Goal: Information Seeking & Learning: Learn about a topic

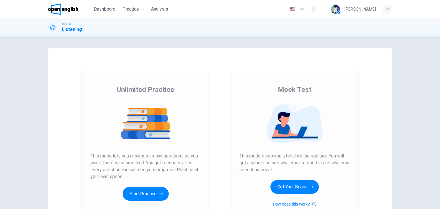
click at [291, 190] on button "Get Your Score" at bounding box center [295, 187] width 48 height 14
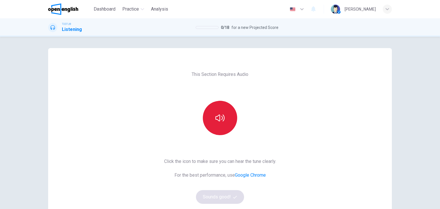
click at [219, 120] on icon "button" at bounding box center [220, 117] width 9 height 9
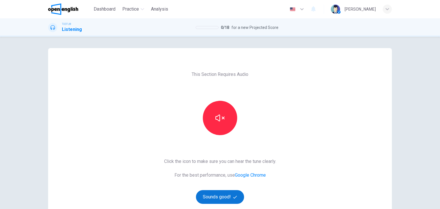
click at [227, 197] on button "Sounds good!" at bounding box center [220, 197] width 48 height 14
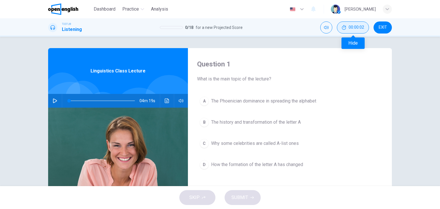
click at [344, 28] on icon "Hide" at bounding box center [344, 27] width 5 height 5
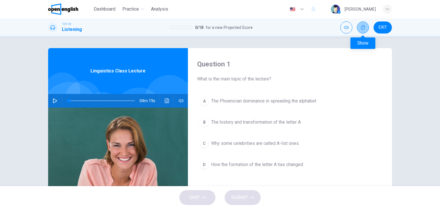
click at [362, 27] on icon "Show" at bounding box center [363, 27] width 5 height 5
click at [54, 101] on icon "button" at bounding box center [55, 101] width 5 height 5
type input "**"
click at [380, 25] on span "EXIT" at bounding box center [383, 27] width 8 height 5
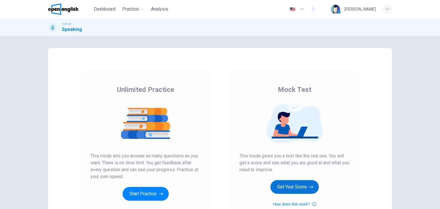
click at [295, 188] on button "Get Your Score" at bounding box center [295, 187] width 48 height 14
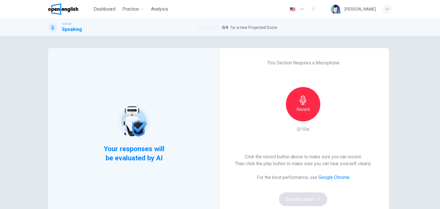
click at [303, 110] on h6 "Record" at bounding box center [303, 109] width 13 height 7
drag, startPoint x: 309, startPoint y: 111, endPoint x: 313, endPoint y: 120, distance: 9.5
click at [309, 111] on div "Stop" at bounding box center [303, 104] width 34 height 34
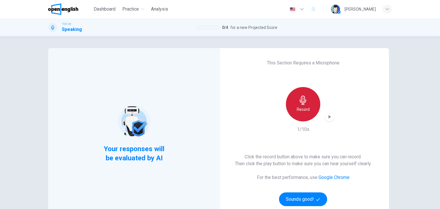
click at [306, 113] on h6 "Record" at bounding box center [303, 109] width 13 height 7
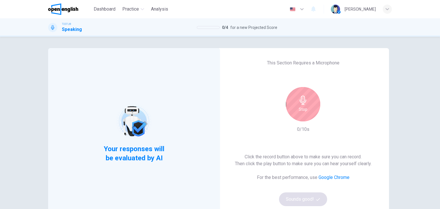
click at [305, 112] on h6 "Stop" at bounding box center [303, 109] width 9 height 7
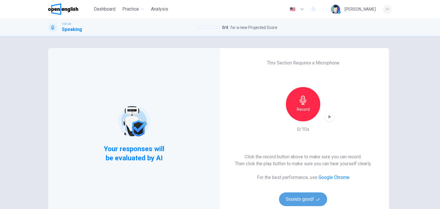
click at [310, 200] on button "Sounds good!" at bounding box center [303, 200] width 48 height 14
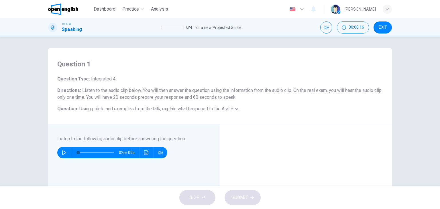
drag, startPoint x: 80, startPoint y: 108, endPoint x: 126, endPoint y: 110, distance: 46.4
click at [126, 110] on span "Using points and examples from the talk, explain what happened to the Aral Sea." at bounding box center [159, 108] width 160 height 5
click at [62, 152] on icon "button" at bounding box center [64, 152] width 5 height 5
type input "*"
click at [145, 153] on icon "Click to see the audio transcription" at bounding box center [146, 152] width 4 height 5
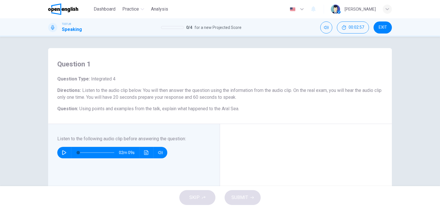
drag, startPoint x: 157, startPoint y: 73, endPoint x: 179, endPoint y: 73, distance: 21.5
drag, startPoint x: 163, startPoint y: 131, endPoint x: 193, endPoint y: 129, distance: 30.4
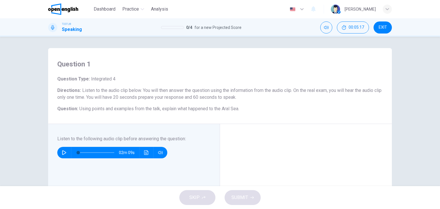
drag, startPoint x: 251, startPoint y: 138, endPoint x: 267, endPoint y: 138, distance: 15.8
drag, startPoint x: 172, startPoint y: 150, endPoint x: 218, endPoint y: 150, distance: 45.6
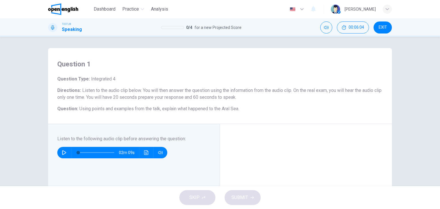
drag, startPoint x: 253, startPoint y: 150, endPoint x: 269, endPoint y: 150, distance: 16.0
drag, startPoint x: 180, startPoint y: 157, endPoint x: 189, endPoint y: 157, distance: 8.6
drag, startPoint x: 196, startPoint y: 156, endPoint x: 226, endPoint y: 156, distance: 29.2
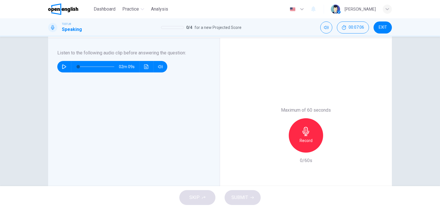
click at [309, 136] on div "Record" at bounding box center [306, 135] width 34 height 34
click at [241, 199] on span "SUBMIT" at bounding box center [240, 198] width 17 height 8
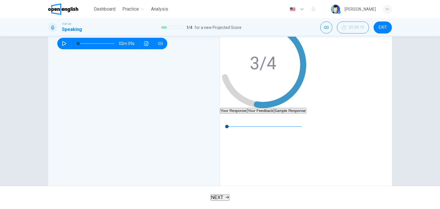
click at [274, 108] on button "Your Feedback" at bounding box center [260, 110] width 27 height 5
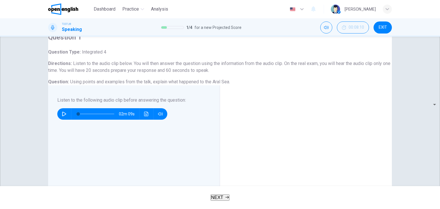
scroll to position [29, 0]
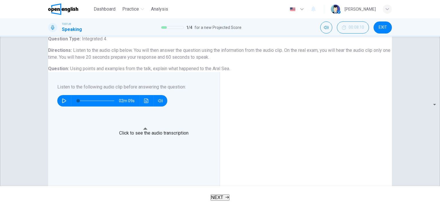
click at [146, 103] on icon "Click to see the audio transcription" at bounding box center [146, 101] width 5 height 5
drag, startPoint x: 212, startPoint y: 106, endPoint x: 245, endPoint y: 107, distance: 33.3
drag, startPoint x: 183, startPoint y: 118, endPoint x: 204, endPoint y: 119, distance: 21.2
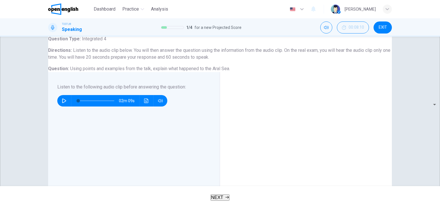
drag, startPoint x: 199, startPoint y: 111, endPoint x: 218, endPoint y: 112, distance: 18.6
drag, startPoint x: 203, startPoint y: 111, endPoint x: 224, endPoint y: 112, distance: 21.8
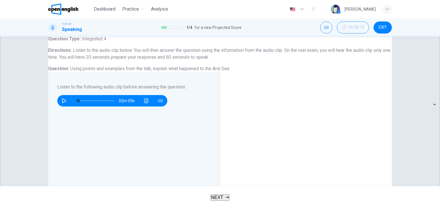
drag, startPoint x: 211, startPoint y: 111, endPoint x: 228, endPoint y: 112, distance: 17.5
drag, startPoint x: 209, startPoint y: 110, endPoint x: 228, endPoint y: 112, distance: 19.3
drag, startPoint x: 163, startPoint y: 136, endPoint x: 177, endPoint y: 137, distance: 13.8
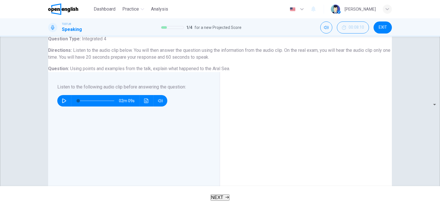
drag, startPoint x: 198, startPoint y: 136, endPoint x: 249, endPoint y: 136, distance: 50.7
drag, startPoint x: 249, startPoint y: 137, endPoint x: 277, endPoint y: 138, distance: 27.8
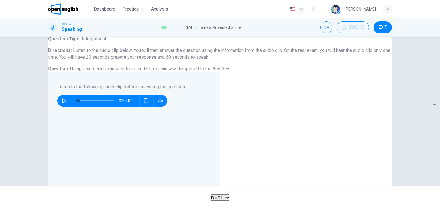
drag, startPoint x: 236, startPoint y: 137, endPoint x: 244, endPoint y: 138, distance: 8.6
drag, startPoint x: 174, startPoint y: 144, endPoint x: 204, endPoint y: 149, distance: 30.8
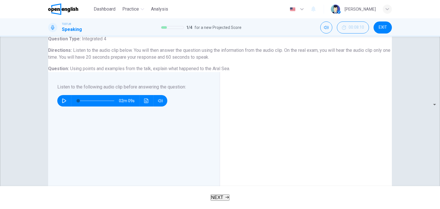
drag, startPoint x: 166, startPoint y: 157, endPoint x: 192, endPoint y: 156, distance: 26.7
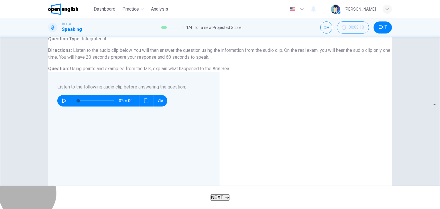
click at [228, 197] on icon "button" at bounding box center [227, 197] width 3 height 3
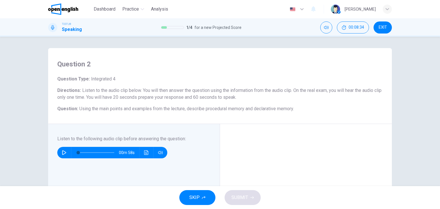
drag, startPoint x: 254, startPoint y: 108, endPoint x: 276, endPoint y: 110, distance: 21.8
click at [276, 110] on span "Using the main points and examples from the lecture, describe procedural memory…" at bounding box center [186, 108] width 215 height 5
drag, startPoint x: 277, startPoint y: 110, endPoint x: 252, endPoint y: 109, distance: 25.2
click at [252, 109] on span "Using the main points and examples from the lecture, describe procedural memory…" at bounding box center [186, 108] width 215 height 5
click at [62, 152] on icon "button" at bounding box center [64, 152] width 5 height 5
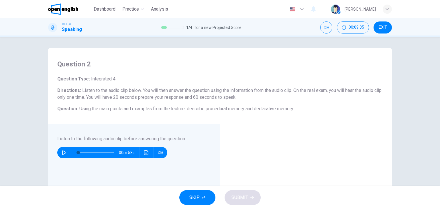
click at [63, 153] on icon "button" at bounding box center [64, 152] width 5 height 5
type input "*"
click at [144, 154] on icon "Click to see the audio transcription" at bounding box center [146, 152] width 5 height 5
drag, startPoint x: 163, startPoint y: 82, endPoint x: 199, endPoint y: 81, distance: 36.4
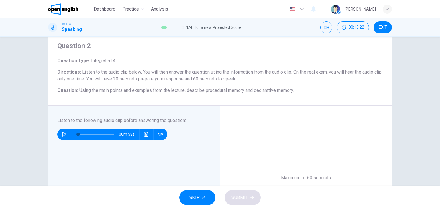
scroll to position [57, 0]
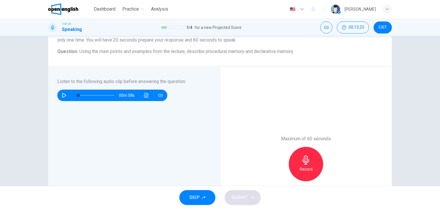
click at [293, 165] on div "Record" at bounding box center [306, 164] width 34 height 34
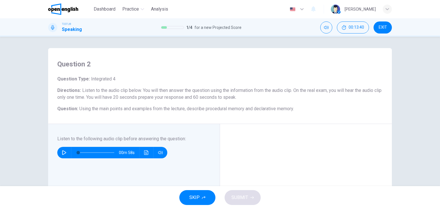
scroll to position [29, 0]
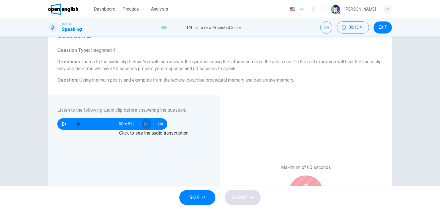
click at [145, 123] on icon "Click to see the audio transcription" at bounding box center [146, 124] width 5 height 5
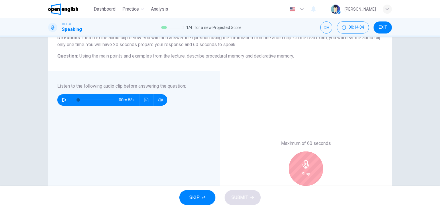
scroll to position [86, 0]
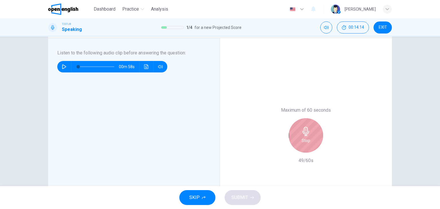
click at [307, 142] on h6 "Stop" at bounding box center [306, 140] width 9 height 7
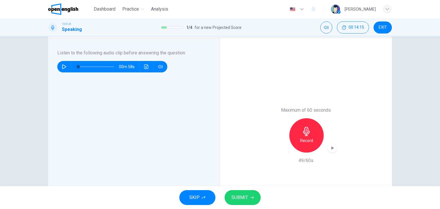
click at [249, 197] on button "SUBMIT" at bounding box center [243, 197] width 36 height 15
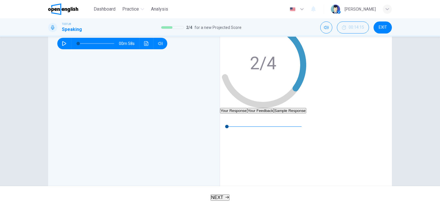
click at [274, 108] on button "Your Feedback" at bounding box center [260, 110] width 27 height 5
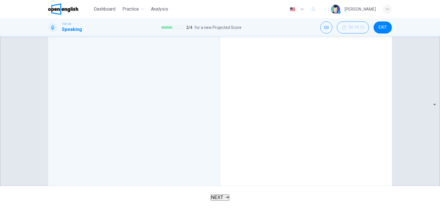
scroll to position [143, 0]
drag, startPoint x: 250, startPoint y: 132, endPoint x: 293, endPoint y: 134, distance: 43.0
click at [218, 200] on span "NEXT" at bounding box center [217, 197] width 12 height 5
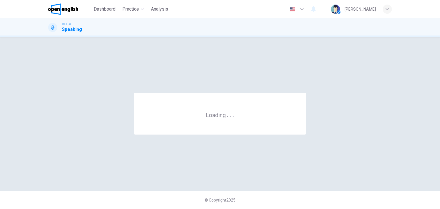
scroll to position [0, 0]
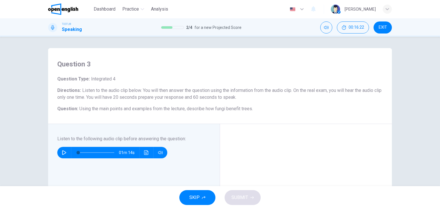
drag, startPoint x: 83, startPoint y: 109, endPoint x: 146, endPoint y: 109, distance: 62.8
click at [146, 109] on span "Using the main points and examples from the lecture, describe how fungi benefit…" at bounding box center [166, 108] width 174 height 5
drag, startPoint x: 191, startPoint y: 109, endPoint x: 225, endPoint y: 109, distance: 34.1
click at [225, 109] on span "Using the main points and examples from the lecture, describe how fungi benefit…" at bounding box center [166, 108] width 174 height 5
click at [62, 151] on icon "button" at bounding box center [64, 152] width 5 height 5
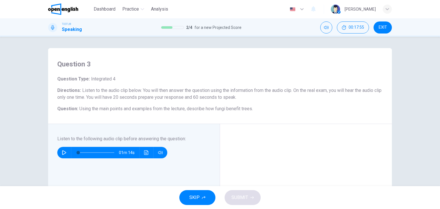
click at [62, 152] on icon "button" at bounding box center [64, 152] width 5 height 5
drag, startPoint x: 62, startPoint y: 154, endPoint x: 78, endPoint y: 81, distance: 74.5
click at [62, 154] on icon "button" at bounding box center [63, 152] width 3 height 3
click at [64, 154] on icon "button" at bounding box center [64, 152] width 5 height 5
click at [145, 152] on icon "Click to see the audio transcription" at bounding box center [146, 152] width 5 height 5
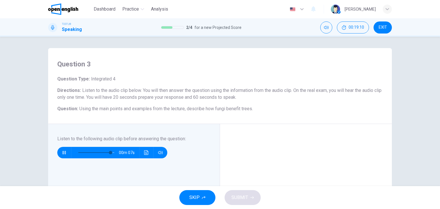
drag, startPoint x: 148, startPoint y: 72, endPoint x: 168, endPoint y: 70, distance: 20.7
drag, startPoint x: 157, startPoint y: 71, endPoint x: 164, endPoint y: 70, distance: 7.2
drag, startPoint x: 160, startPoint y: 71, endPoint x: 198, endPoint y: 70, distance: 38.7
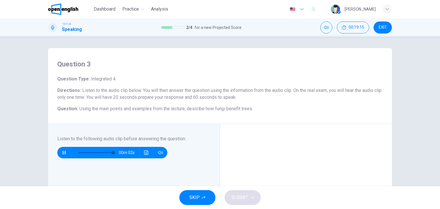
type input "*"
drag, startPoint x: 160, startPoint y: 103, endPoint x: 177, endPoint y: 102, distance: 16.9
drag, startPoint x: 180, startPoint y: 103, endPoint x: 208, endPoint y: 102, distance: 28.4
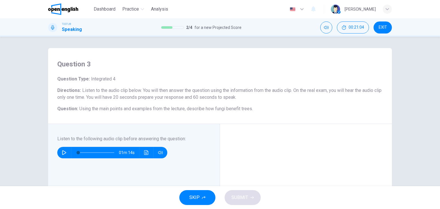
drag, startPoint x: 204, startPoint y: 103, endPoint x: 221, endPoint y: 103, distance: 17.5
drag, startPoint x: 224, startPoint y: 102, endPoint x: 234, endPoint y: 102, distance: 10.9
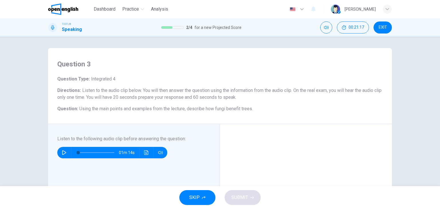
drag, startPoint x: 167, startPoint y: 109, endPoint x: 183, endPoint y: 108, distance: 16.4
drag, startPoint x: 186, startPoint y: 109, endPoint x: 214, endPoint y: 110, distance: 28.1
drag, startPoint x: 233, startPoint y: 141, endPoint x: 265, endPoint y: 140, distance: 32.1
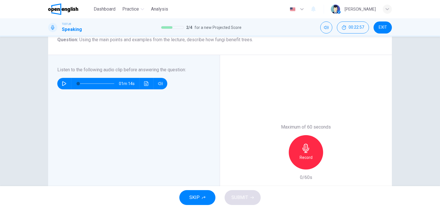
scroll to position [86, 0]
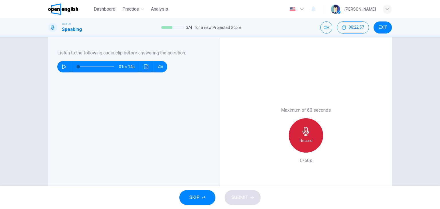
click at [301, 130] on icon "button" at bounding box center [305, 131] width 9 height 9
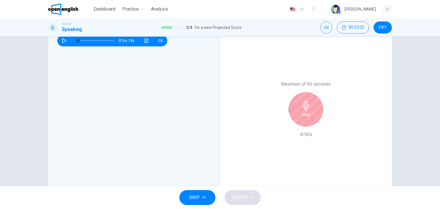
scroll to position [115, 0]
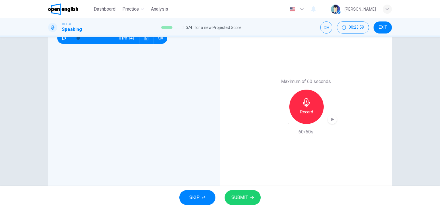
click at [310, 106] on div "Record" at bounding box center [306, 107] width 34 height 34
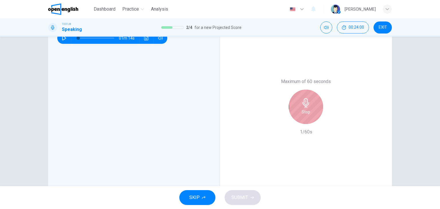
click at [311, 107] on div "Stop" at bounding box center [306, 107] width 34 height 34
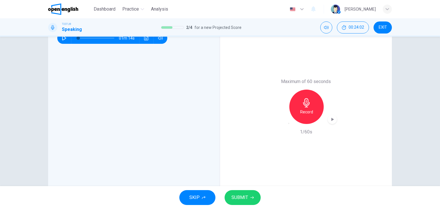
scroll to position [144, 0]
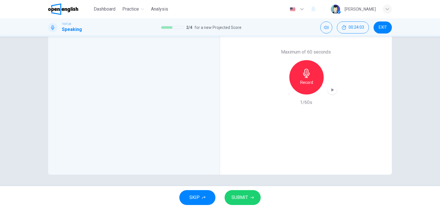
click at [289, 94] on icon "button" at bounding box center [289, 94] width 0 height 0
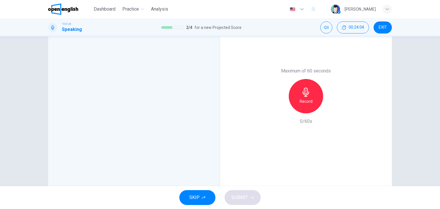
scroll to position [115, 0]
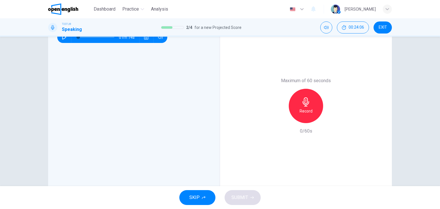
click at [308, 109] on h6 "Record" at bounding box center [306, 111] width 13 height 7
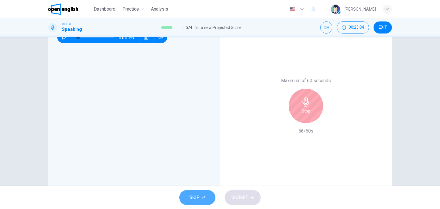
click at [206, 195] on button "SKIP" at bounding box center [197, 197] width 36 height 15
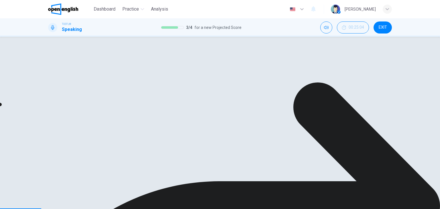
scroll to position [58, 0]
click at [264, 117] on div "Evaluation Grade" at bounding box center [263, 89] width 86 height 93
click at [277, 173] on div "00m 59s" at bounding box center [263, 157] width 86 height 32
click at [304, 150] on div "Evaluation Grade" at bounding box center [263, 147] width 86 height 93
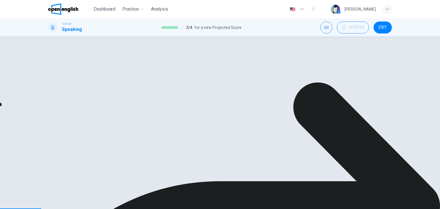
scroll to position [115, 0]
click at [227, 91] on icon "button" at bounding box center [224, 89] width 5 height 5
type input "*"
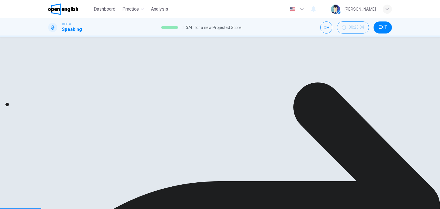
click at [248, 117] on div "00m 58s" at bounding box center [263, 101] width 86 height 32
click at [303, 106] on icon at bounding box center [263, 93] width 80 height 80
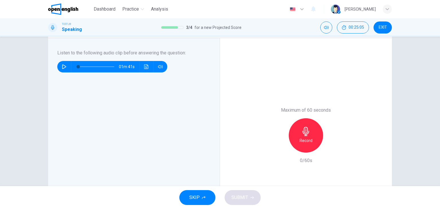
scroll to position [29, 0]
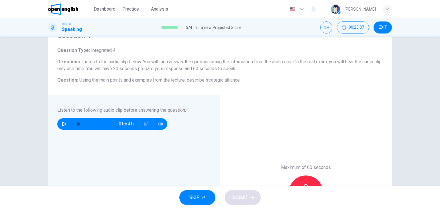
drag, startPoint x: 129, startPoint y: 76, endPoint x: 183, endPoint y: 77, distance: 54.7
click at [183, 77] on div "Question Type : Integrated 4 Directions : Listen to the audio clip below. You w…" at bounding box center [220, 65] width 326 height 37
drag, startPoint x: 185, startPoint y: 82, endPoint x: 238, endPoint y: 82, distance: 53.0
click at [238, 82] on span "Using the main points and examples from the lecture, describe strategic allianc…" at bounding box center [159, 79] width 161 height 5
click at [63, 124] on icon "button" at bounding box center [64, 124] width 5 height 5
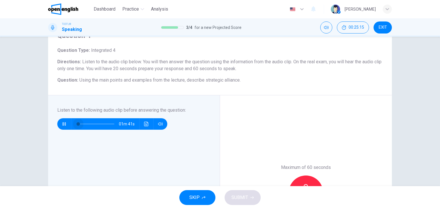
drag, startPoint x: 77, startPoint y: 125, endPoint x: 70, endPoint y: 126, distance: 6.9
click at [71, 126] on div at bounding box center [95, 123] width 48 height 11
type input "*"
click at [146, 122] on icon "Click to see the audio transcription" at bounding box center [146, 124] width 5 height 5
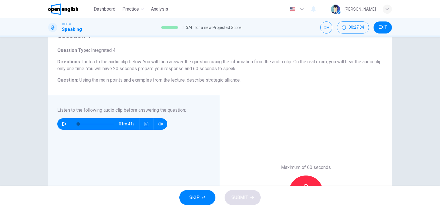
drag, startPoint x: 167, startPoint y: 87, endPoint x: 185, endPoint y: 87, distance: 18.3
drag, startPoint x: 189, startPoint y: 118, endPoint x: 227, endPoint y: 117, distance: 37.8
drag, startPoint x: 190, startPoint y: 131, endPoint x: 249, endPoint y: 130, distance: 58.8
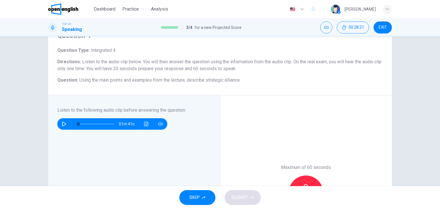
drag, startPoint x: 252, startPoint y: 150, endPoint x: 227, endPoint y: 138, distance: 28.1
drag, startPoint x: 177, startPoint y: 137, endPoint x: 239, endPoint y: 148, distance: 63.6
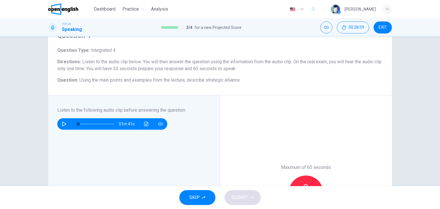
scroll to position [29, 0]
click at [303, 182] on div "Record" at bounding box center [306, 193] width 34 height 34
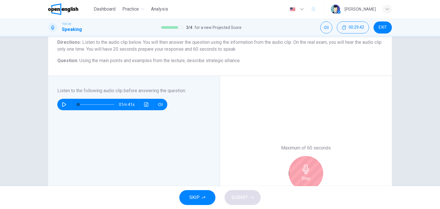
scroll to position [86, 0]
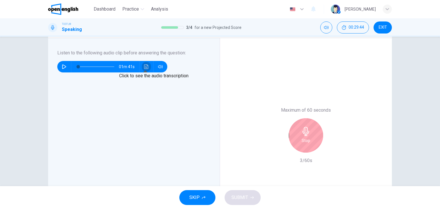
click at [144, 68] on icon "Click to see the audio transcription" at bounding box center [146, 66] width 4 height 5
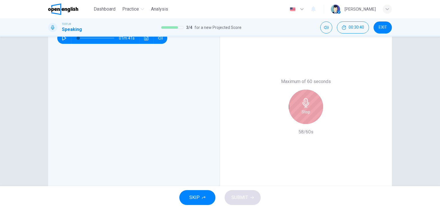
click at [308, 117] on div "Stop" at bounding box center [306, 107] width 34 height 34
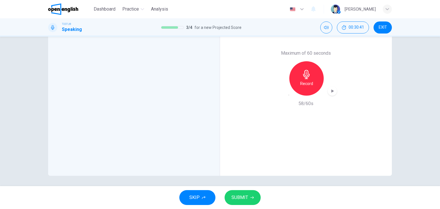
scroll to position [143, 0]
click at [244, 199] on span "SUBMIT" at bounding box center [240, 198] width 17 height 8
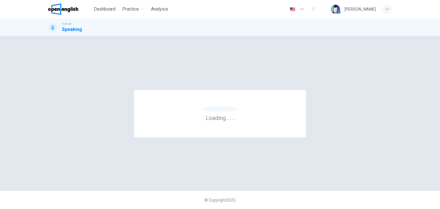
scroll to position [0, 0]
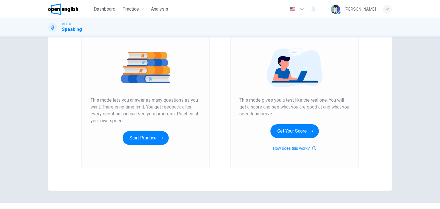
scroll to position [57, 0]
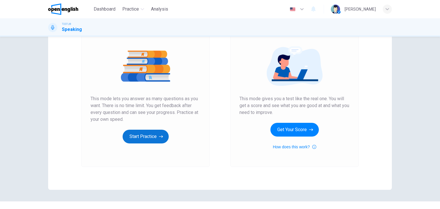
click at [145, 137] on button "Start Practice" at bounding box center [146, 137] width 46 height 14
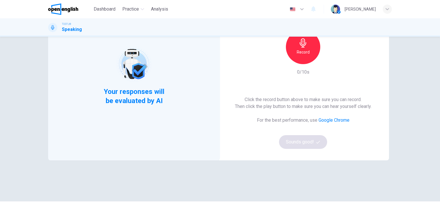
scroll to position [0, 0]
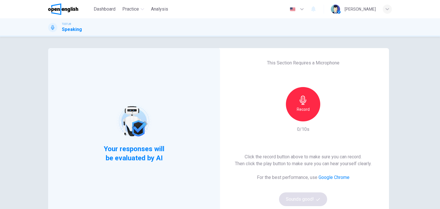
click at [301, 111] on h6 "Record" at bounding box center [303, 109] width 13 height 7
click at [307, 114] on div "Stop" at bounding box center [303, 104] width 34 height 34
click at [329, 117] on icon "button" at bounding box center [330, 116] width 3 height 3
click at [308, 198] on button "Sounds good!" at bounding box center [303, 200] width 48 height 14
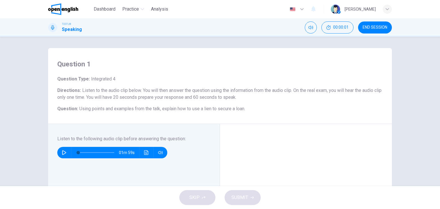
scroll to position [29, 0]
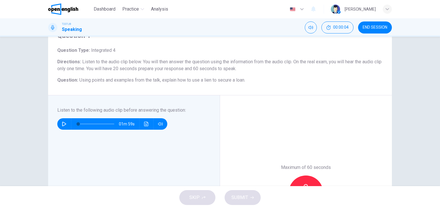
drag, startPoint x: 85, startPoint y: 81, endPoint x: 150, endPoint y: 80, distance: 65.3
click at [150, 80] on span "Using points and examples from the talk, explain how to use a lien to secure a …" at bounding box center [162, 79] width 166 height 5
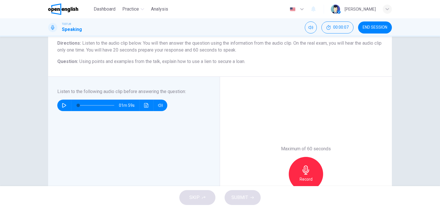
scroll to position [57, 0]
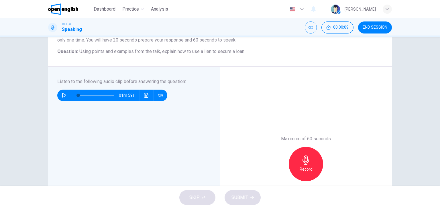
click at [63, 94] on icon "button" at bounding box center [64, 95] width 5 height 5
type input "*"
click at [145, 96] on icon "Click to see the audio transcription" at bounding box center [146, 95] width 5 height 5
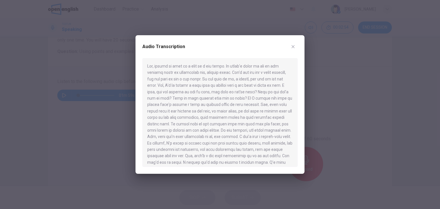
drag, startPoint x: 162, startPoint y: 86, endPoint x: 177, endPoint y: 87, distance: 14.9
click at [177, 87] on div at bounding box center [219, 112] width 155 height 109
drag, startPoint x: 179, startPoint y: 98, endPoint x: 210, endPoint y: 99, distance: 31.0
click at [210, 99] on div at bounding box center [219, 112] width 155 height 109
drag, startPoint x: 193, startPoint y: 105, endPoint x: 204, endPoint y: 105, distance: 11.5
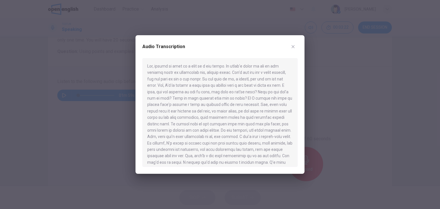
click at [204, 105] on div at bounding box center [219, 112] width 155 height 109
click at [197, 98] on div at bounding box center [219, 112] width 155 height 109
drag, startPoint x: 185, startPoint y: 92, endPoint x: 201, endPoint y: 92, distance: 16.3
click at [201, 92] on div at bounding box center [219, 112] width 155 height 109
drag, startPoint x: 152, startPoint y: 105, endPoint x: 204, endPoint y: 105, distance: 51.6
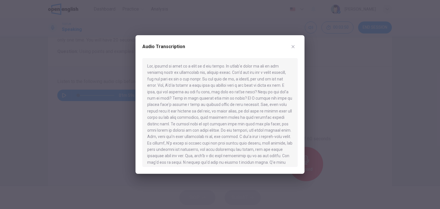
click at [204, 105] on div at bounding box center [219, 112] width 155 height 109
drag, startPoint x: 217, startPoint y: 105, endPoint x: 247, endPoint y: 105, distance: 30.4
click at [247, 105] on div at bounding box center [219, 112] width 155 height 109
drag, startPoint x: 171, startPoint y: 123, endPoint x: 191, endPoint y: 124, distance: 20.6
click at [191, 124] on div at bounding box center [219, 112] width 155 height 109
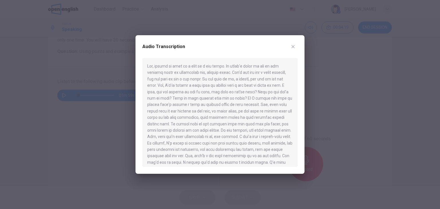
drag, startPoint x: 212, startPoint y: 131, endPoint x: 232, endPoint y: 129, distance: 20.1
click at [232, 129] on div at bounding box center [219, 112] width 155 height 109
drag, startPoint x: 239, startPoint y: 130, endPoint x: 282, endPoint y: 131, distance: 42.7
click at [282, 131] on div at bounding box center [219, 112] width 155 height 109
drag, startPoint x: 157, startPoint y: 136, endPoint x: 164, endPoint y: 137, distance: 7.2
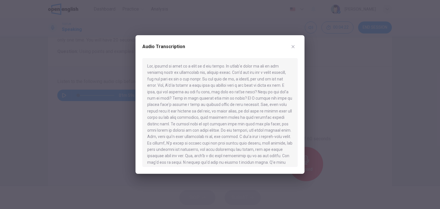
click at [164, 137] on div at bounding box center [219, 112] width 155 height 109
drag, startPoint x: 212, startPoint y: 137, endPoint x: 225, endPoint y: 137, distance: 12.9
click at [225, 137] on div at bounding box center [219, 112] width 155 height 109
drag, startPoint x: 229, startPoint y: 137, endPoint x: 248, endPoint y: 137, distance: 18.3
click at [244, 137] on div at bounding box center [219, 112] width 155 height 109
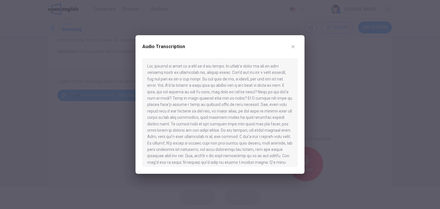
drag, startPoint x: 254, startPoint y: 150, endPoint x: 268, endPoint y: 150, distance: 13.2
click at [268, 150] on div at bounding box center [219, 112] width 155 height 109
drag, startPoint x: 164, startPoint y: 156, endPoint x: 187, endPoint y: 155, distance: 22.7
click at [187, 155] on div at bounding box center [219, 112] width 155 height 109
drag, startPoint x: 191, startPoint y: 155, endPoint x: 199, endPoint y: 156, distance: 7.5
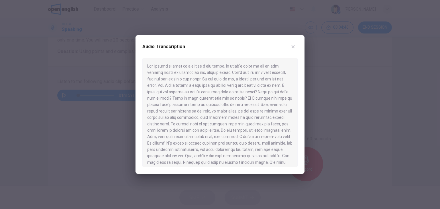
click at [199, 156] on div at bounding box center [219, 112] width 155 height 109
drag, startPoint x: 203, startPoint y: 156, endPoint x: 229, endPoint y: 157, distance: 26.7
click at [229, 156] on div at bounding box center [219, 112] width 155 height 109
drag, startPoint x: 184, startPoint y: 134, endPoint x: 233, endPoint y: 134, distance: 49.6
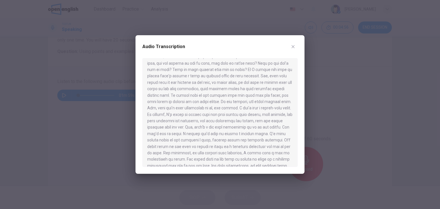
click at [233, 134] on div at bounding box center [219, 112] width 155 height 109
drag, startPoint x: 154, startPoint y: 139, endPoint x: 201, endPoint y: 141, distance: 46.5
click at [201, 141] on div at bounding box center [219, 112] width 155 height 109
drag, startPoint x: 212, startPoint y: 141, endPoint x: 245, endPoint y: 142, distance: 33.0
click at [245, 142] on div at bounding box center [219, 112] width 155 height 109
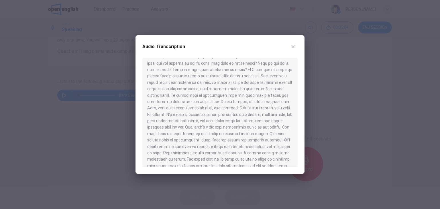
drag, startPoint x: 154, startPoint y: 146, endPoint x: 189, endPoint y: 147, distance: 35.0
click at [189, 147] on div at bounding box center [219, 112] width 155 height 109
drag, startPoint x: 164, startPoint y: 152, endPoint x: 256, endPoint y: 154, distance: 92.0
click at [256, 154] on div at bounding box center [219, 112] width 155 height 109
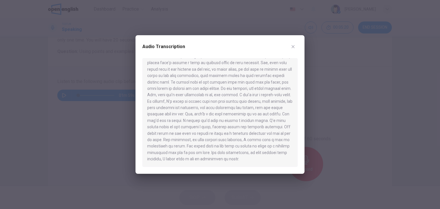
drag, startPoint x: 189, startPoint y: 146, endPoint x: 253, endPoint y: 147, distance: 64.5
click at [253, 147] on div at bounding box center [219, 112] width 155 height 109
drag, startPoint x: 225, startPoint y: 153, endPoint x: 258, endPoint y: 153, distance: 33.0
click at [252, 153] on div at bounding box center [219, 112] width 155 height 109
drag, startPoint x: 164, startPoint y: 159, endPoint x: 191, endPoint y: 160, distance: 26.9
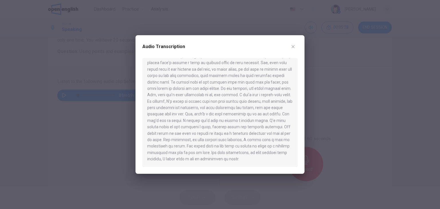
click at [189, 160] on div at bounding box center [219, 112] width 155 height 109
drag, startPoint x: 194, startPoint y: 160, endPoint x: 235, endPoint y: 159, distance: 40.7
click at [234, 159] on div at bounding box center [219, 112] width 155 height 109
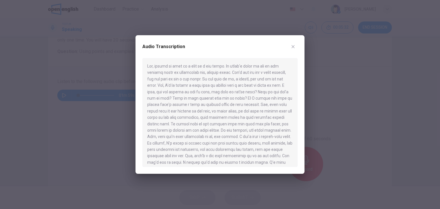
scroll to position [0, 0]
click at [294, 48] on icon "button" at bounding box center [293, 46] width 5 height 5
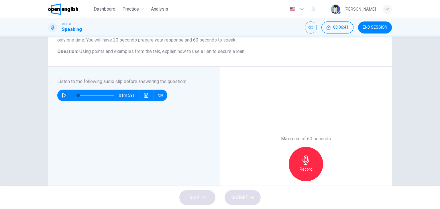
click at [305, 168] on h6 "Record" at bounding box center [306, 169] width 13 height 7
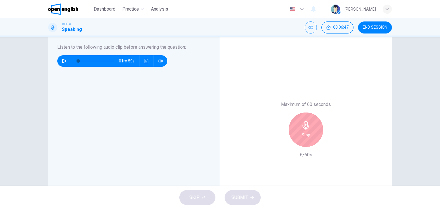
scroll to position [115, 0]
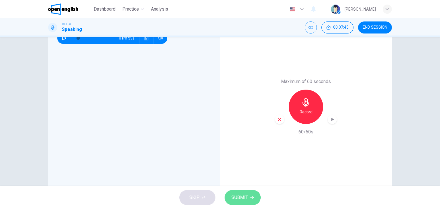
click at [250, 196] on icon "button" at bounding box center [251, 197] width 3 height 3
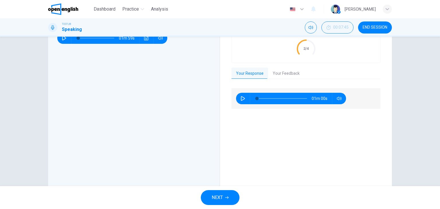
scroll to position [86, 0]
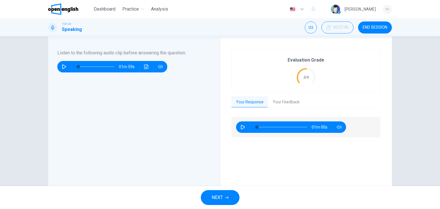
click at [285, 101] on button "Your Feedback" at bounding box center [286, 102] width 36 height 12
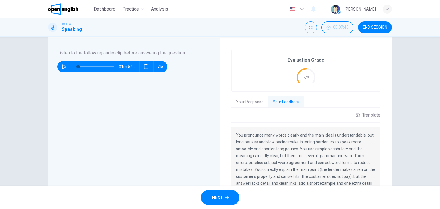
drag, startPoint x: 299, startPoint y: 148, endPoint x: 350, endPoint y: 148, distance: 51.0
click at [350, 148] on p "You pronounce many words clearly and the main idea is understandable, but long …" at bounding box center [306, 170] width 140 height 76
drag, startPoint x: 277, startPoint y: 155, endPoint x: 306, endPoint y: 155, distance: 28.7
click at [306, 155] on p "You pronounce many words clearly and the main idea is understandable, but long …" at bounding box center [306, 170] width 140 height 76
drag, startPoint x: 248, startPoint y: 163, endPoint x: 271, endPoint y: 163, distance: 23.2
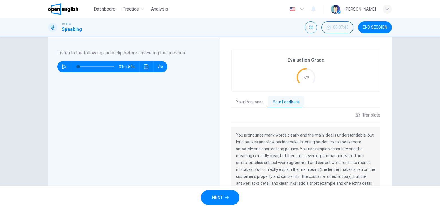
click at [271, 163] on p "You pronounce many words clearly and the main idea is understandable, but long …" at bounding box center [306, 170] width 140 height 76
drag, startPoint x: 316, startPoint y: 162, endPoint x: 358, endPoint y: 163, distance: 41.3
click at [357, 163] on p "You pronounce many words clearly and the main idea is understandable, but long …" at bounding box center [306, 170] width 140 height 76
drag, startPoint x: 248, startPoint y: 170, endPoint x: 295, endPoint y: 171, distance: 47.3
click at [295, 171] on p "You pronounce many words clearly and the main idea is understandable, but long …" at bounding box center [306, 170] width 140 height 76
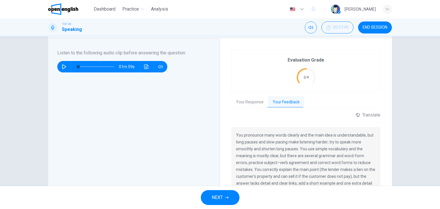
scroll to position [115, 0]
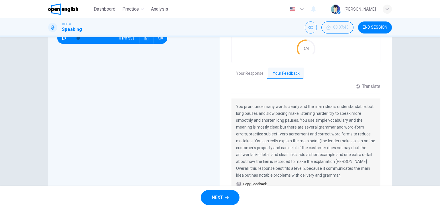
drag, startPoint x: 335, startPoint y: 148, endPoint x: 363, endPoint y: 149, distance: 27.8
click at [363, 149] on p "You pronounce many words clearly and the main idea is understandable, but long …" at bounding box center [306, 141] width 140 height 76
drag, startPoint x: 341, startPoint y: 155, endPoint x: 381, endPoint y: 157, distance: 39.3
click at [381, 157] on div "Evaluation Grade 2/4 Your Response Your Feedback 01m 00s Translate ​ ​ Powered …" at bounding box center [306, 106] width 172 height 195
drag, startPoint x: 248, startPoint y: 163, endPoint x: 329, endPoint y: 162, distance: 81.1
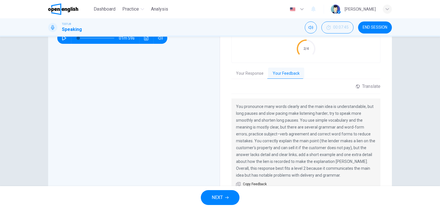
click at [328, 162] on p "You pronounce many words clearly and the main idea is understandable, but long …" at bounding box center [306, 141] width 140 height 76
drag, startPoint x: 316, startPoint y: 162, endPoint x: 365, endPoint y: 164, distance: 49.0
click at [365, 164] on p "You pronounce many words clearly and the main idea is understandable, but long …" at bounding box center [306, 141] width 140 height 76
drag, startPoint x: 355, startPoint y: 161, endPoint x: 376, endPoint y: 161, distance: 21.2
click at [376, 161] on div "You pronounce many words clearly and the main idea is understandable, but long …" at bounding box center [306, 145] width 149 height 93
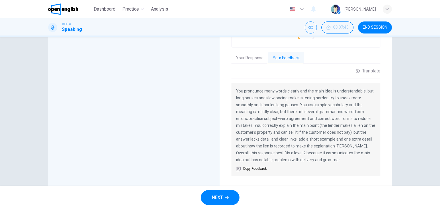
scroll to position [143, 0]
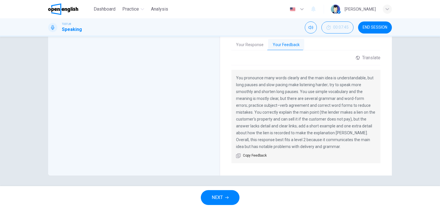
click at [232, 196] on button "NEXT" at bounding box center [220, 197] width 39 height 15
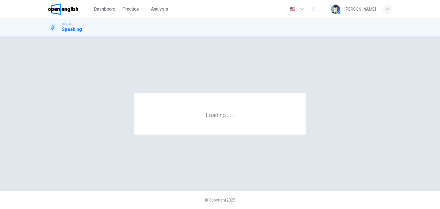
scroll to position [0, 0]
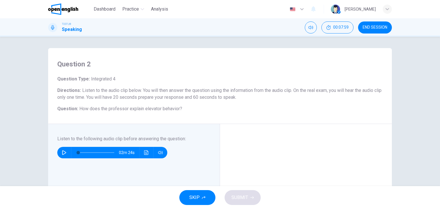
click at [63, 154] on icon "button" at bounding box center [64, 152] width 5 height 5
click at [63, 153] on icon "button" at bounding box center [64, 152] width 5 height 5
type input "**"
